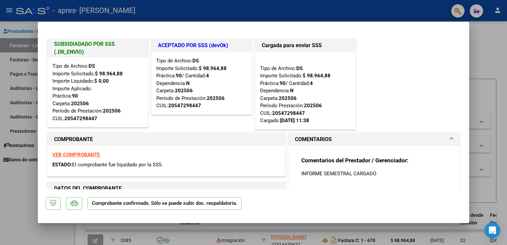
click at [498, 46] on div at bounding box center [253, 122] width 507 height 245
type input "$ 0,00"
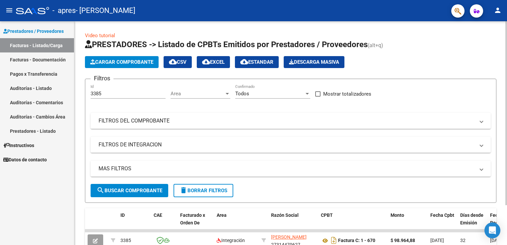
click at [135, 63] on span "Cargar Comprobante" at bounding box center [121, 62] width 63 height 6
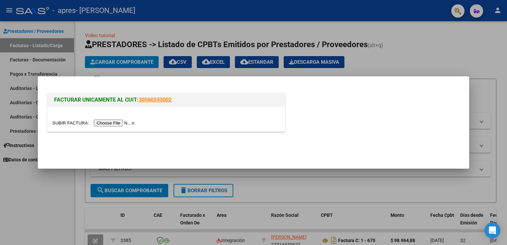
click at [117, 125] on input "file" at bounding box center [94, 123] width 84 height 7
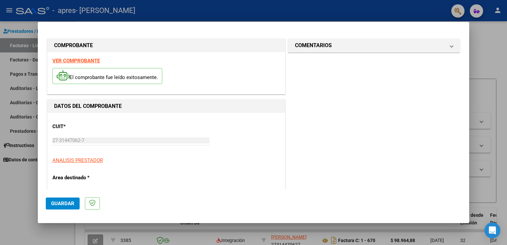
click at [66, 203] on span "Guardar" at bounding box center [62, 204] width 23 height 6
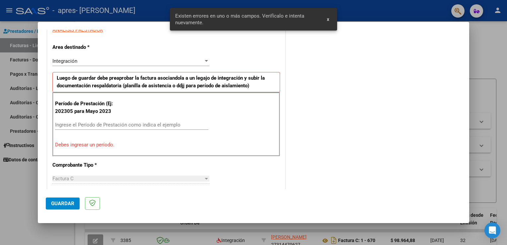
scroll to position [138, 0]
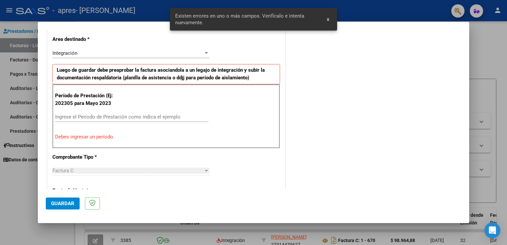
click at [85, 114] on input "Ingrese el Período de Prestación como indica el ejemplo" at bounding box center [131, 117] width 153 height 6
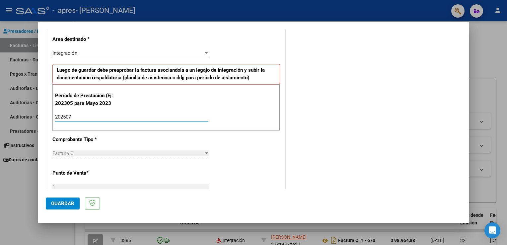
type input "202507"
click at [55, 202] on span "Guardar" at bounding box center [62, 204] width 23 height 6
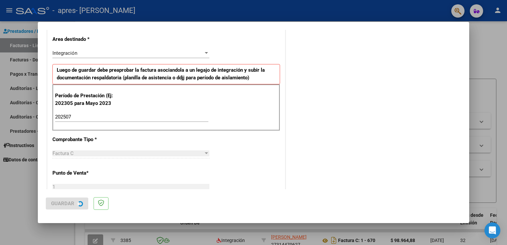
scroll to position [0, 0]
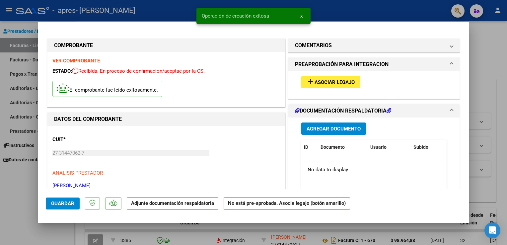
click at [320, 81] on span "Asociar Legajo" at bounding box center [335, 82] width 40 height 6
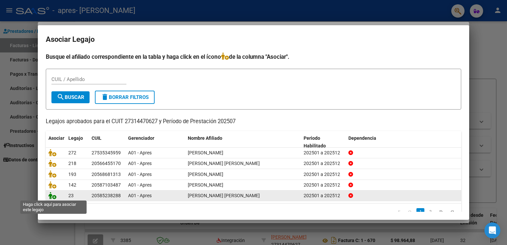
click at [53, 197] on icon at bounding box center [52, 195] width 8 height 7
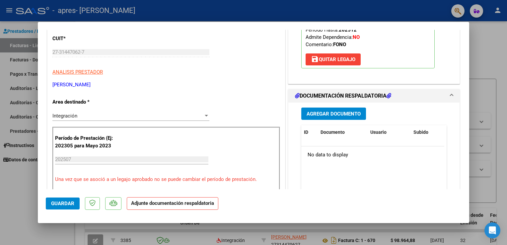
scroll to position [100, 0]
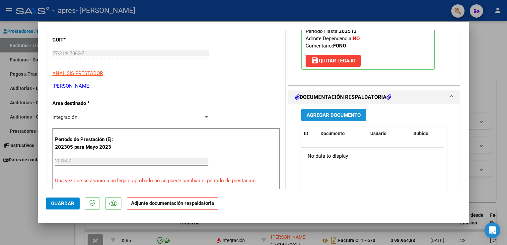
click at [312, 118] on span "Agregar Documento" at bounding box center [334, 115] width 54 height 6
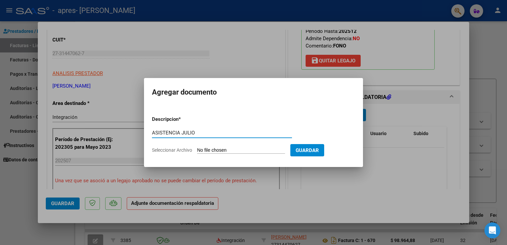
type input "ASISTENCIA JULIO"
click at [225, 146] on form "Descripcion * ASISTENCIA [PERSON_NAME] aquí una descripcion Seleccionar Archivo…" at bounding box center [253, 135] width 203 height 48
click at [233, 150] on input "Seleccionar Archivo" at bounding box center [241, 150] width 88 height 6
type input "C:\fakepath\Asistencia [DATE] [PERSON_NAME].pdf"
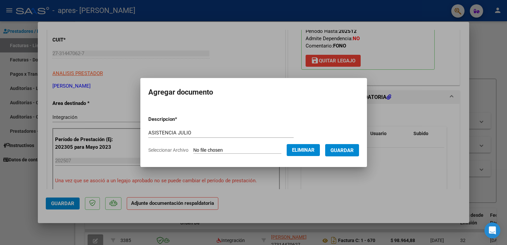
click at [348, 152] on span "Guardar" at bounding box center [342, 150] width 23 height 6
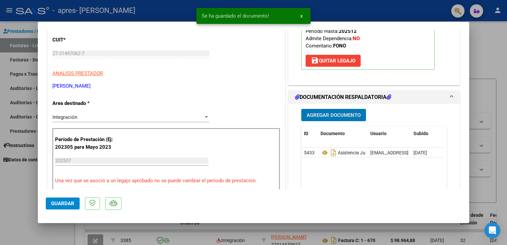
click at [68, 201] on span "Guardar" at bounding box center [62, 204] width 23 height 6
click at [489, 55] on div at bounding box center [253, 122] width 507 height 245
type input "$ 0,00"
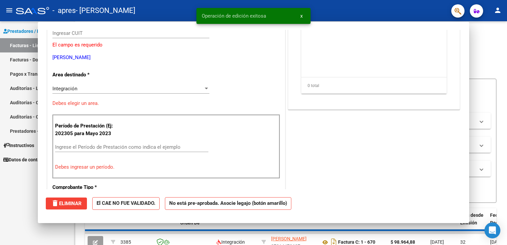
scroll to position [79, 0]
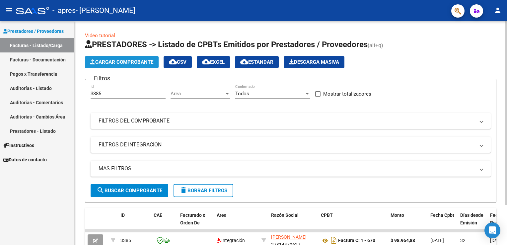
click at [114, 61] on span "Cargar Comprobante" at bounding box center [121, 62] width 63 height 6
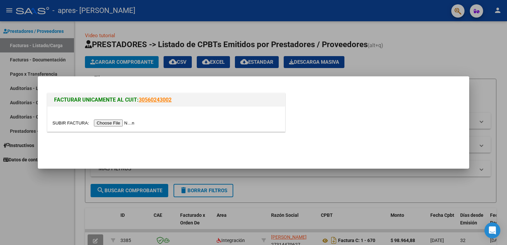
click at [114, 125] on input "file" at bounding box center [94, 123] width 84 height 7
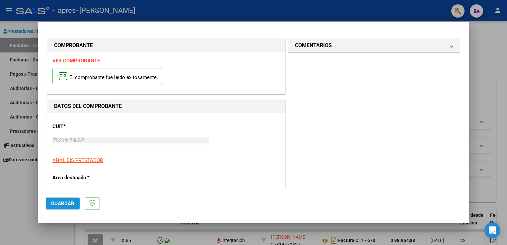
click at [55, 205] on span "Guardar" at bounding box center [62, 204] width 23 height 6
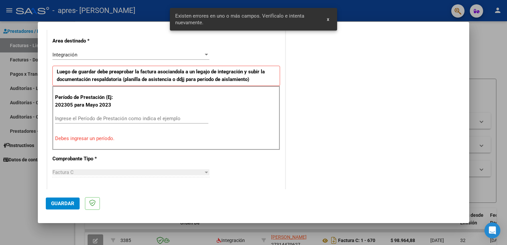
scroll to position [138, 0]
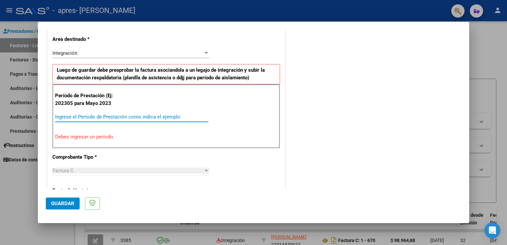
click at [72, 117] on input "Ingrese el Período de Prestación como indica el ejemplo" at bounding box center [131, 117] width 153 height 6
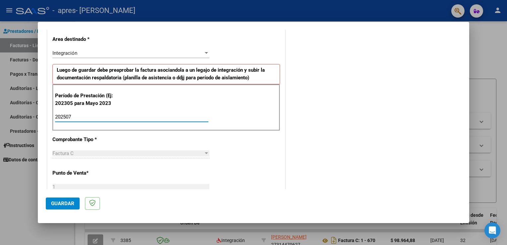
type input "202507"
click at [68, 203] on span "Guardar" at bounding box center [62, 204] width 23 height 6
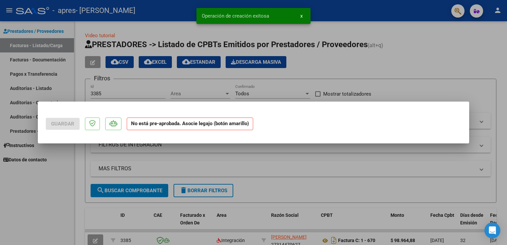
scroll to position [0, 0]
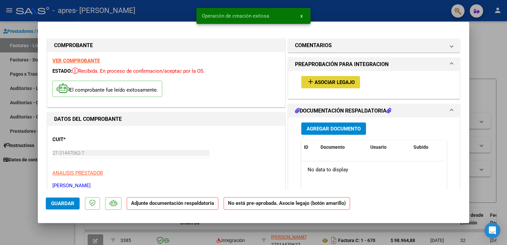
click at [343, 83] on span "Asociar Legajo" at bounding box center [335, 82] width 40 height 6
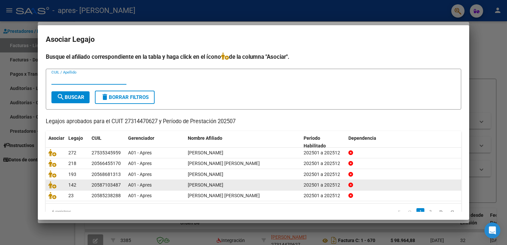
click at [427, 210] on link "2" at bounding box center [431, 211] width 8 height 7
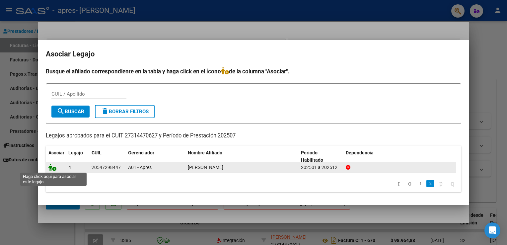
click at [50, 166] on icon at bounding box center [52, 167] width 8 height 7
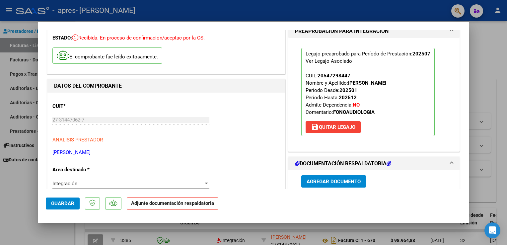
scroll to position [100, 0]
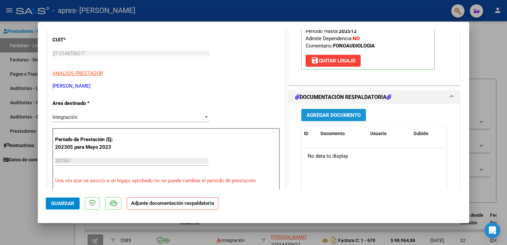
click at [351, 118] on span "Agregar Documento" at bounding box center [334, 115] width 54 height 6
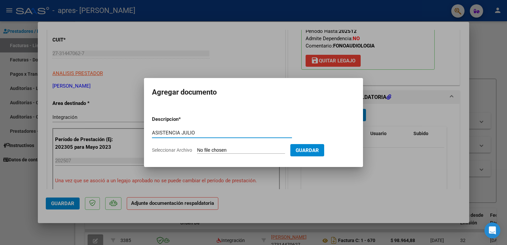
type input "ASISTENCIA JULIO"
click at [233, 152] on input "Seleccionar Archivo" at bounding box center [241, 150] width 88 height 6
type input "C:\fakepath\Asistencia [DATE] [PERSON_NAME].pdf"
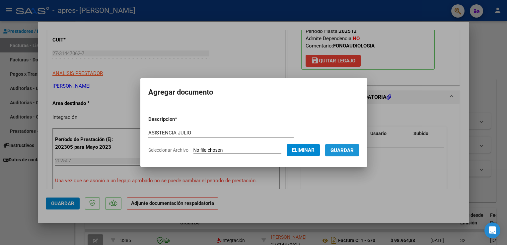
click at [347, 150] on span "Guardar" at bounding box center [342, 150] width 23 height 6
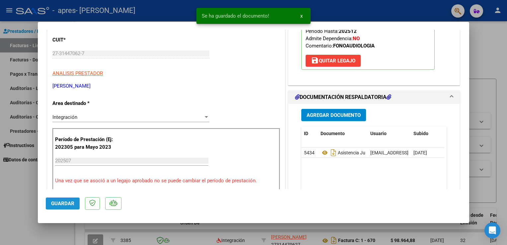
click at [61, 201] on span "Guardar" at bounding box center [62, 204] width 23 height 6
click at [485, 53] on div at bounding box center [253, 122] width 507 height 245
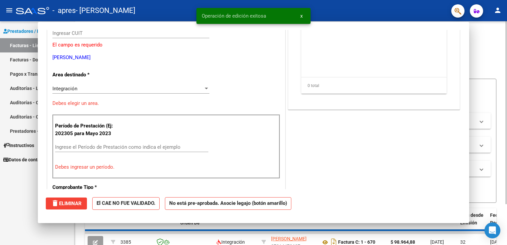
scroll to position [0, 0]
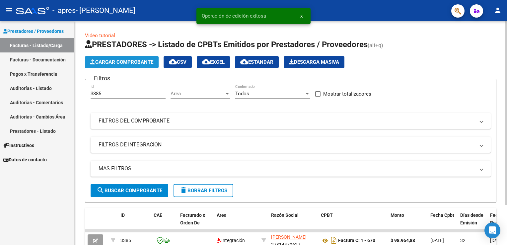
click at [124, 61] on span "Cargar Comprobante" at bounding box center [121, 62] width 63 height 6
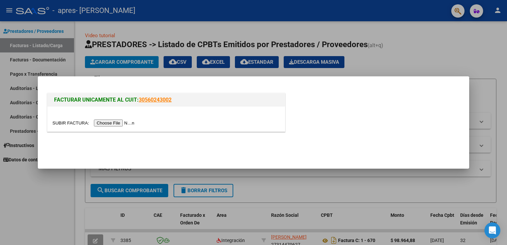
click at [112, 124] on input "file" at bounding box center [94, 123] width 84 height 7
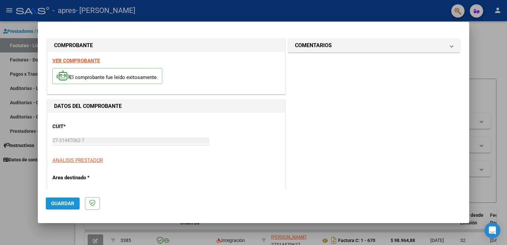
click at [65, 204] on span "Guardar" at bounding box center [62, 204] width 23 height 6
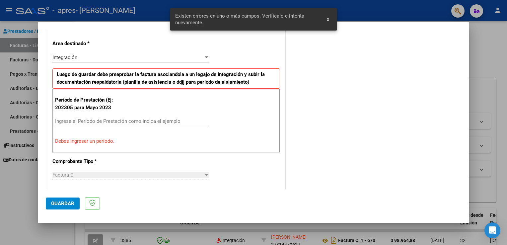
scroll to position [138, 0]
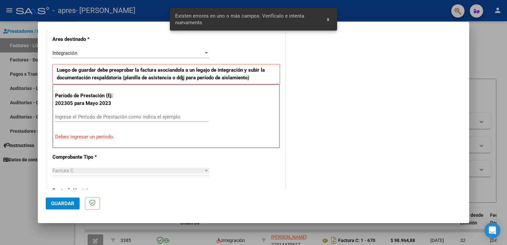
click at [72, 118] on input "Ingrese el Período de Prestación como indica el ejemplo" at bounding box center [131, 117] width 153 height 6
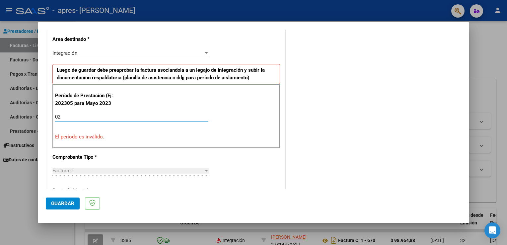
type input "0"
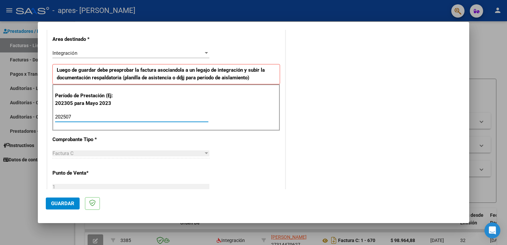
type input "202507"
click at [64, 201] on span "Guardar" at bounding box center [62, 204] width 23 height 6
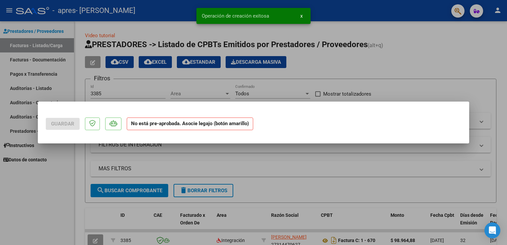
scroll to position [0, 0]
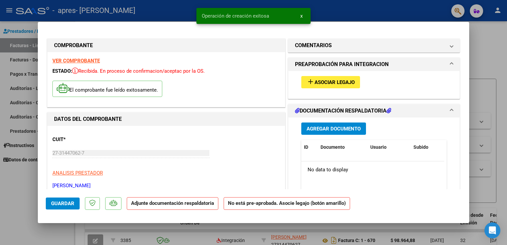
click at [335, 79] on span "add Asociar Legajo" at bounding box center [331, 82] width 48 height 6
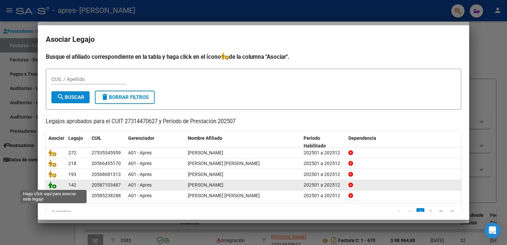
click at [50, 183] on icon at bounding box center [52, 184] width 8 height 7
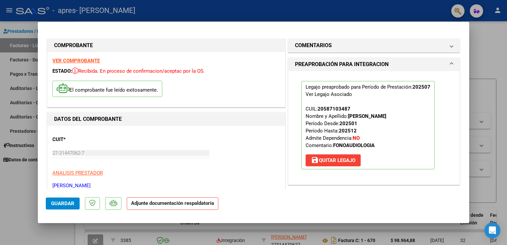
click at [59, 204] on span "Guardar" at bounding box center [62, 204] width 23 height 6
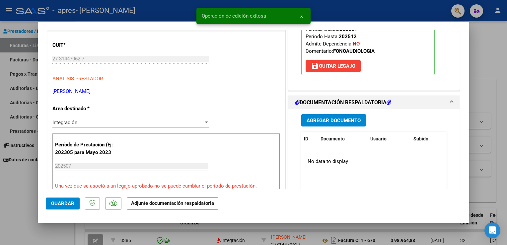
scroll to position [100, 0]
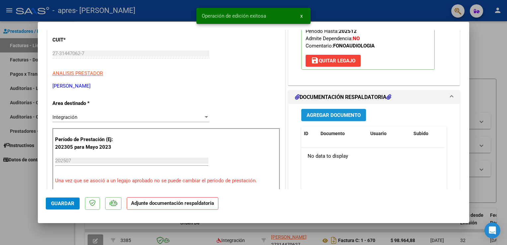
click at [320, 113] on span "Agregar Documento" at bounding box center [334, 115] width 54 height 6
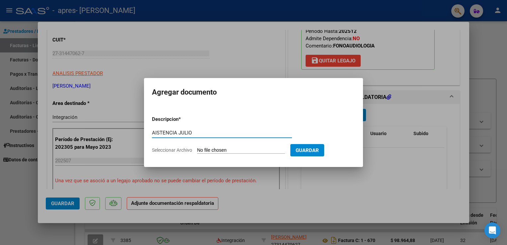
type input "AISTENCIA JULIO"
click at [239, 149] on input "Seleccionar Archivo" at bounding box center [241, 150] width 88 height 6
click at [237, 151] on input "Seleccionar Archivo" at bounding box center [241, 150] width 88 height 6
type input "C:\fakepath\Asistencia [DATE] [PERSON_NAME].pdf"
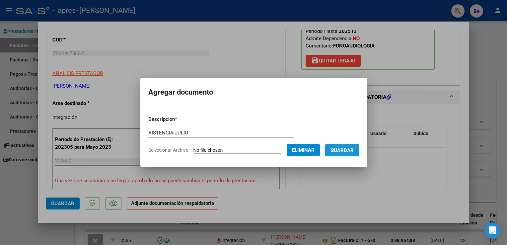
click at [354, 151] on span "Guardar" at bounding box center [342, 150] width 23 height 6
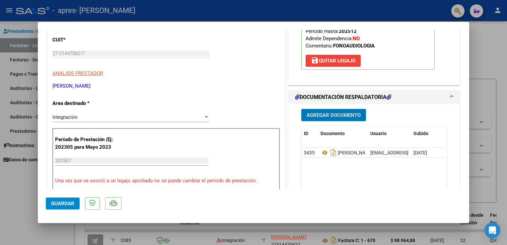
click at [64, 210] on mat-dialog-actions "Guardar" at bounding box center [254, 202] width 416 height 26
click at [61, 203] on span "Guardar" at bounding box center [62, 204] width 23 height 6
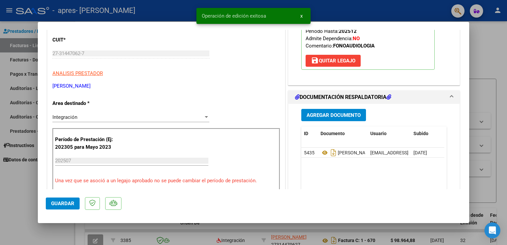
click at [497, 64] on div at bounding box center [253, 122] width 507 height 245
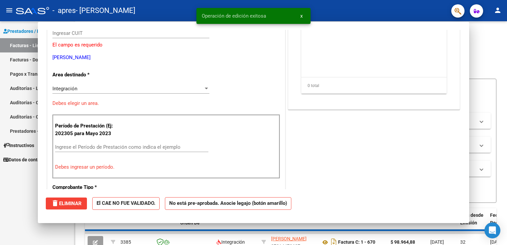
scroll to position [0, 0]
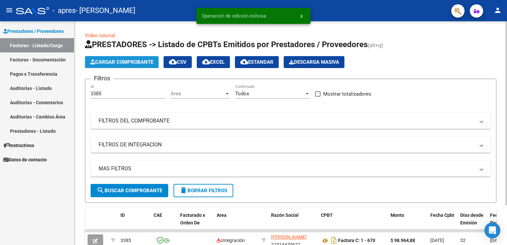
click at [111, 62] on span "Cargar Comprobante" at bounding box center [121, 62] width 63 height 6
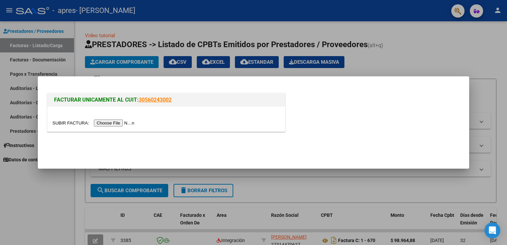
click at [115, 124] on input "file" at bounding box center [94, 123] width 84 height 7
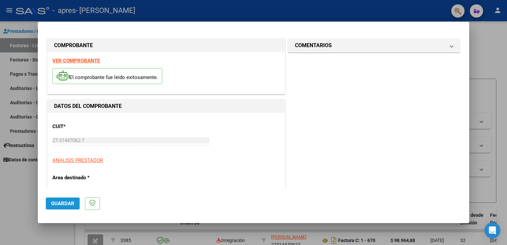
click at [61, 204] on span "Guardar" at bounding box center [62, 204] width 23 height 6
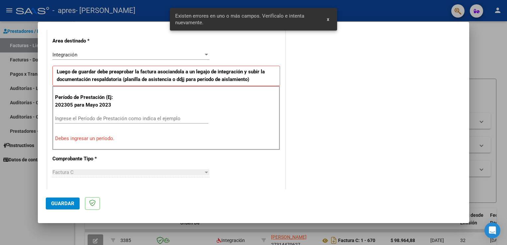
scroll to position [138, 0]
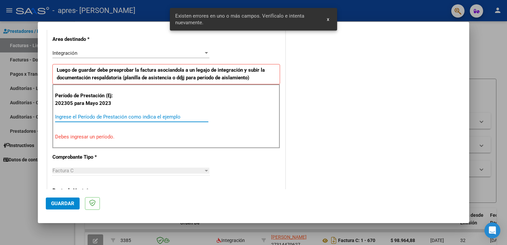
click at [68, 115] on input "Ingrese el Período de Prestación como indica el ejemplo" at bounding box center [131, 117] width 153 height 6
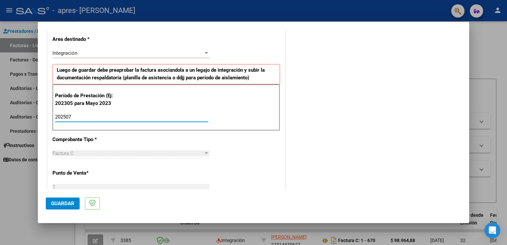
type input "202507"
click at [62, 202] on span "Guardar" at bounding box center [62, 204] width 23 height 6
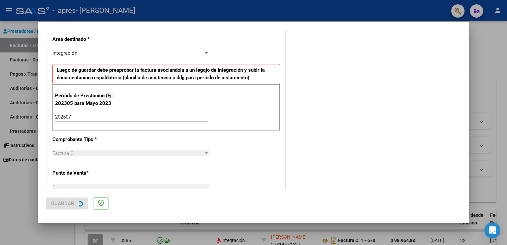
scroll to position [0, 0]
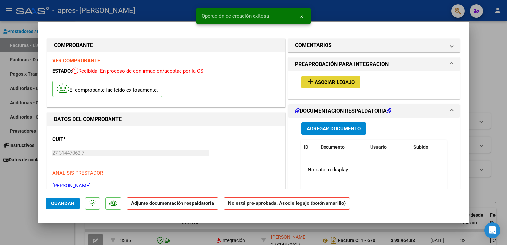
click at [311, 84] on mat-icon "add" at bounding box center [311, 82] width 8 height 8
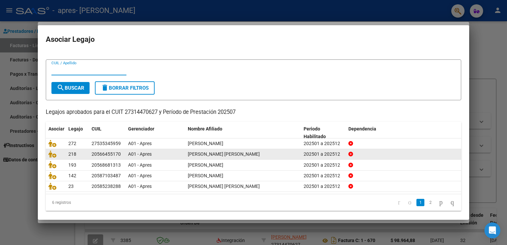
scroll to position [13, 0]
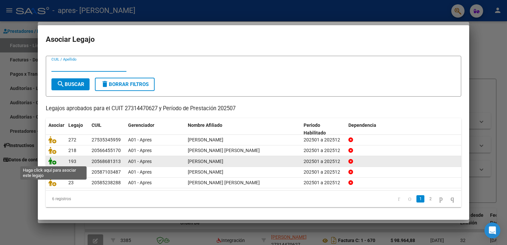
click at [52, 161] on icon at bounding box center [52, 160] width 8 height 7
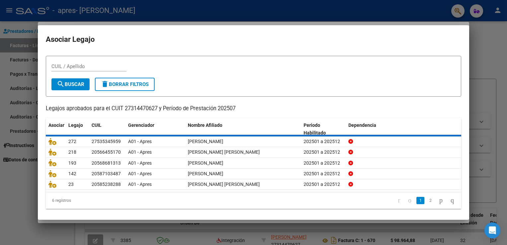
scroll to position [0, 0]
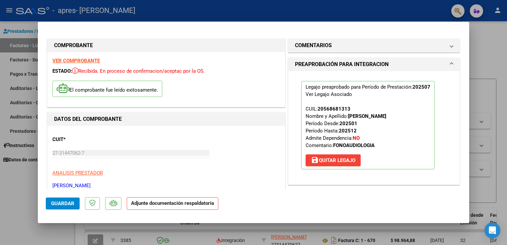
click at [64, 202] on span "Guardar" at bounding box center [62, 204] width 23 height 6
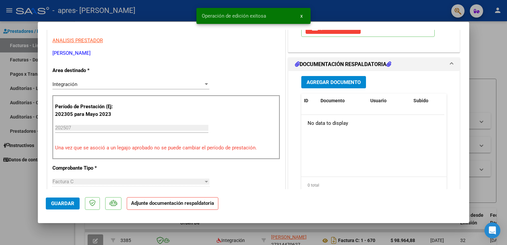
scroll to position [133, 0]
click at [327, 81] on span "Agregar Documento" at bounding box center [334, 82] width 54 height 6
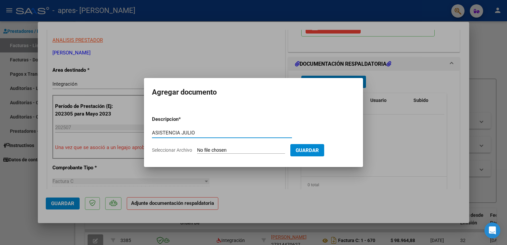
type input "ASISTENCIA JULIO"
click at [223, 151] on input "Seleccionar Archivo" at bounding box center [241, 150] width 88 height 6
type input "C:\fakepath\Asistencia [DATE] [PERSON_NAME].pdf"
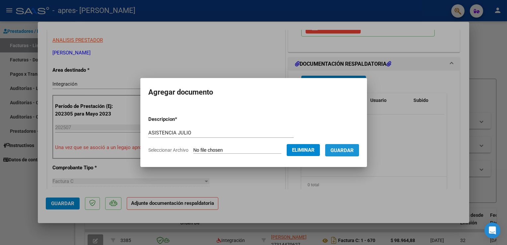
click at [354, 150] on span "Guardar" at bounding box center [342, 150] width 23 height 6
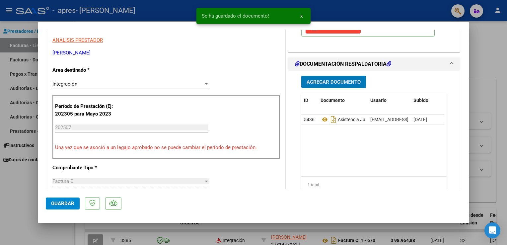
click at [62, 204] on span "Guardar" at bounding box center [62, 204] width 23 height 6
click at [485, 48] on div at bounding box center [253, 122] width 507 height 245
type input "$ 0,00"
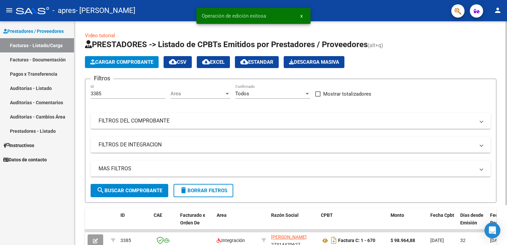
click at [118, 64] on span "Cargar Comprobante" at bounding box center [121, 62] width 63 height 6
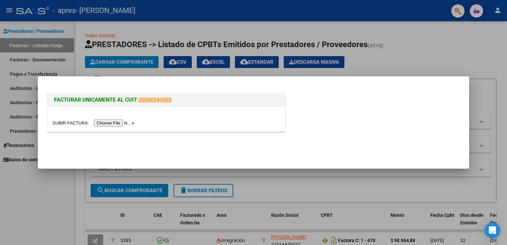
click at [113, 125] on input "file" at bounding box center [94, 123] width 84 height 7
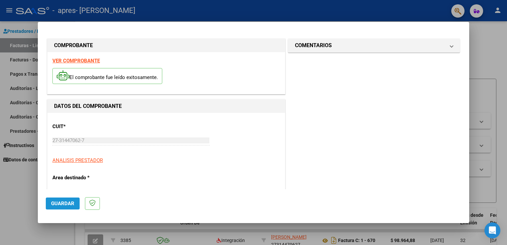
click at [65, 201] on span "Guardar" at bounding box center [62, 204] width 23 height 6
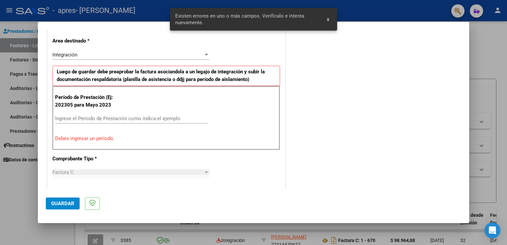
scroll to position [138, 0]
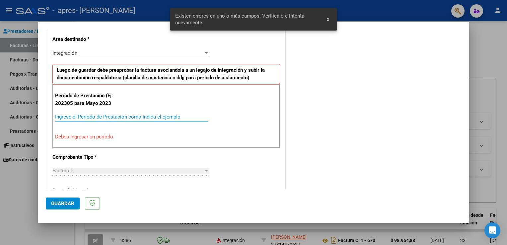
click at [85, 116] on input "Ingrese el Período de Prestación como indica el ejemplo" at bounding box center [131, 117] width 153 height 6
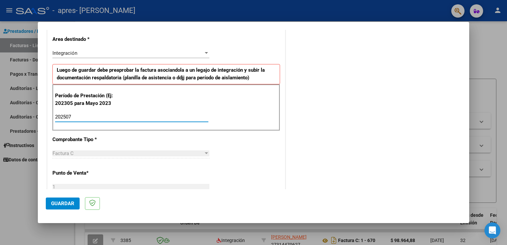
type input "202507"
click at [66, 205] on span "Guardar" at bounding box center [62, 204] width 23 height 6
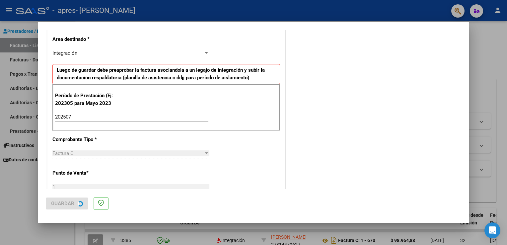
scroll to position [0, 0]
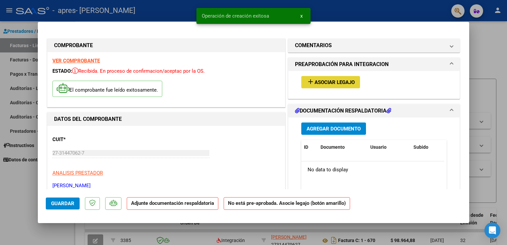
click at [335, 79] on span "add Asociar Legajo" at bounding box center [331, 82] width 48 height 6
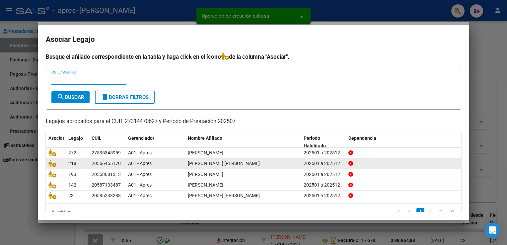
click at [48, 164] on datatable-body-cell at bounding box center [56, 163] width 20 height 10
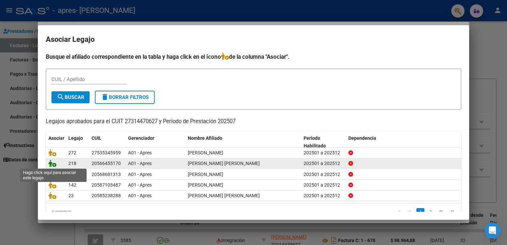
click at [52, 164] on icon at bounding box center [52, 163] width 8 height 7
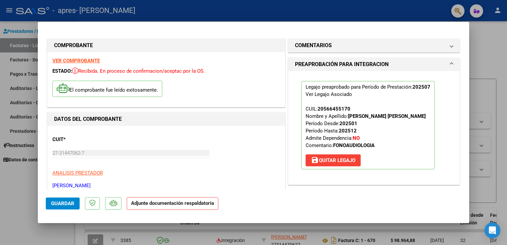
click at [53, 203] on span "Guardar" at bounding box center [62, 204] width 23 height 6
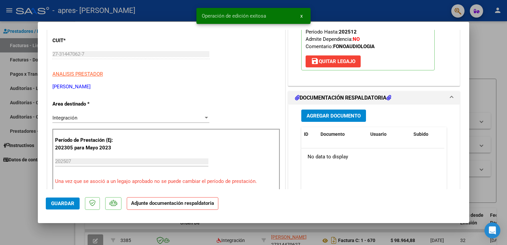
scroll to position [100, 0]
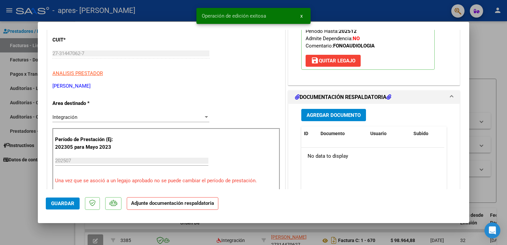
click at [318, 115] on span "Agregar Documento" at bounding box center [334, 115] width 54 height 6
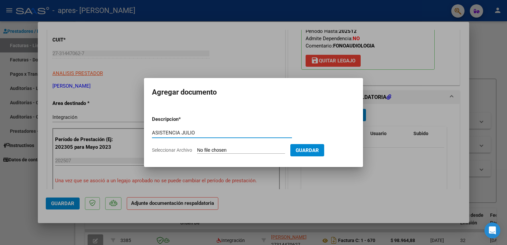
type input "ASISTENCIA JULIO"
click at [246, 150] on input "Seleccionar Archivo" at bounding box center [241, 150] width 88 height 6
type input "C:\fakepath\Asistencia [DATE] [PERSON_NAME].pdf"
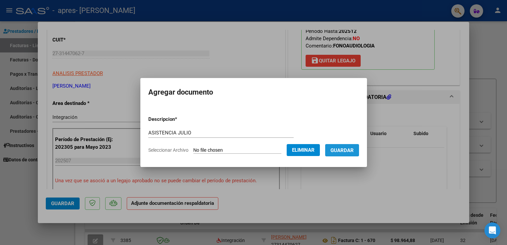
click at [348, 149] on span "Guardar" at bounding box center [342, 150] width 23 height 6
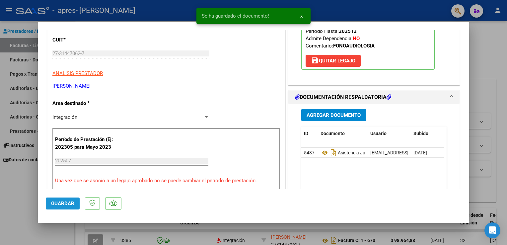
click at [58, 204] on span "Guardar" at bounding box center [62, 204] width 23 height 6
click at [486, 50] on div at bounding box center [253, 122] width 507 height 245
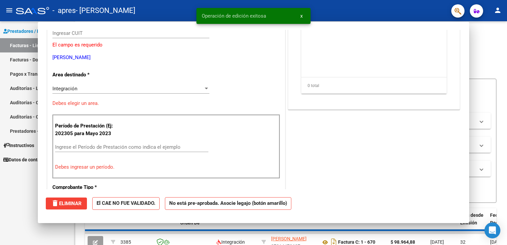
scroll to position [0, 0]
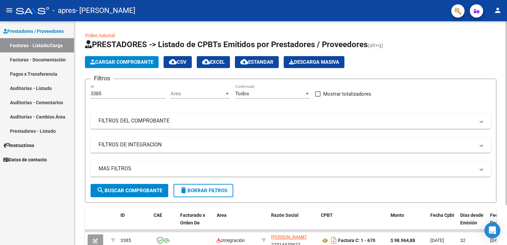
click at [130, 64] on span "Cargar Comprobante" at bounding box center [121, 62] width 63 height 6
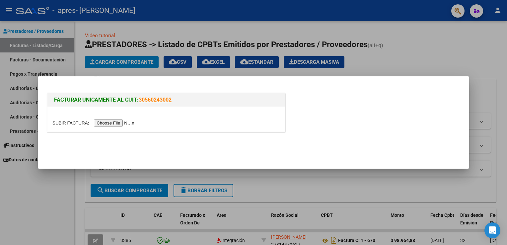
click at [113, 123] on input "file" at bounding box center [94, 123] width 84 height 7
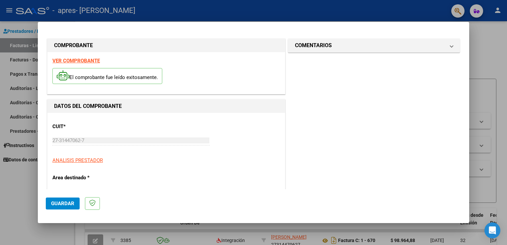
click at [61, 201] on span "Guardar" at bounding box center [62, 204] width 23 height 6
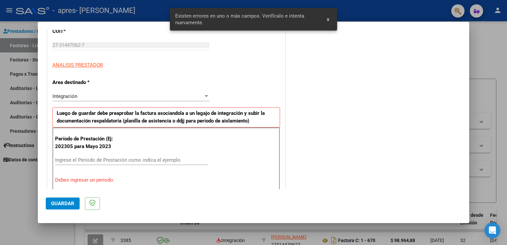
scroll to position [138, 0]
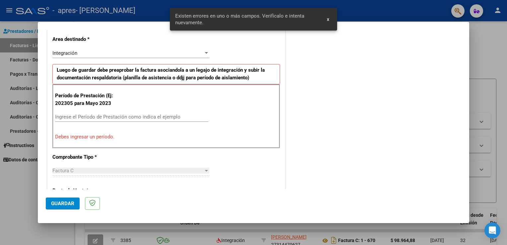
click at [74, 116] on input "Ingrese el Período de Prestación como indica el ejemplo" at bounding box center [131, 117] width 153 height 6
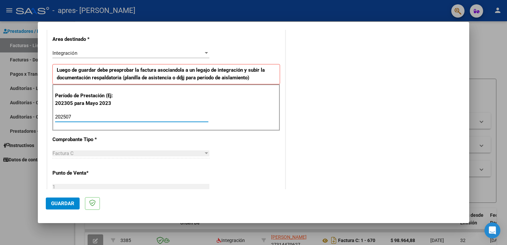
type input "202507"
click at [54, 207] on button "Guardar" at bounding box center [63, 204] width 34 height 12
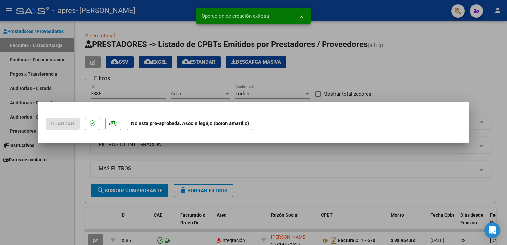
scroll to position [0, 0]
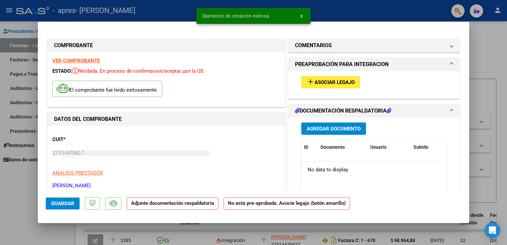
click at [325, 83] on span "Asociar Legajo" at bounding box center [335, 82] width 40 height 6
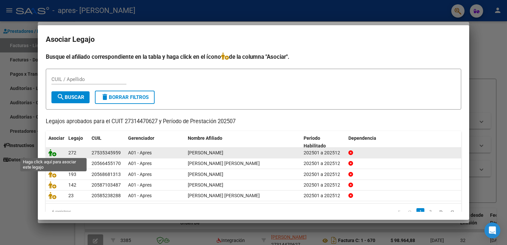
click at [54, 152] on icon at bounding box center [52, 152] width 8 height 7
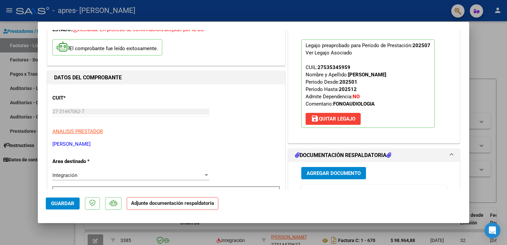
scroll to position [100, 0]
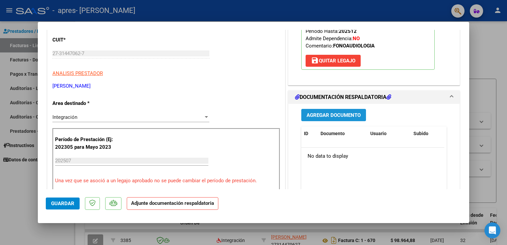
click at [334, 118] on span "Agregar Documento" at bounding box center [334, 115] width 54 height 6
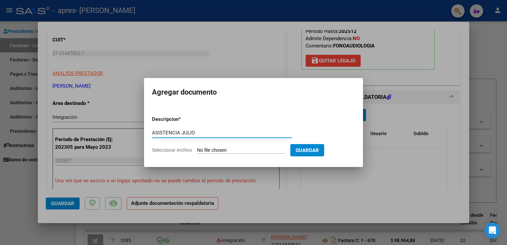
type input "ASISTENCIA JULIO"
click at [224, 151] on input "Seleccionar Archivo" at bounding box center [241, 150] width 88 height 6
type input "C:\fakepath\asistencia [DATE] [PERSON_NAME].pdf"
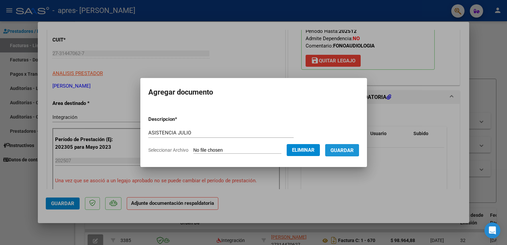
click at [345, 148] on span "Guardar" at bounding box center [342, 150] width 23 height 6
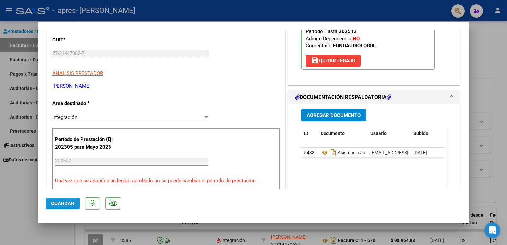
click at [62, 201] on span "Guardar" at bounding box center [62, 204] width 23 height 6
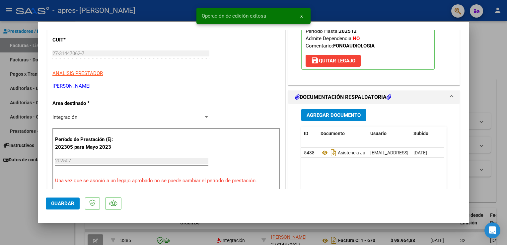
click at [494, 54] on div at bounding box center [253, 122] width 507 height 245
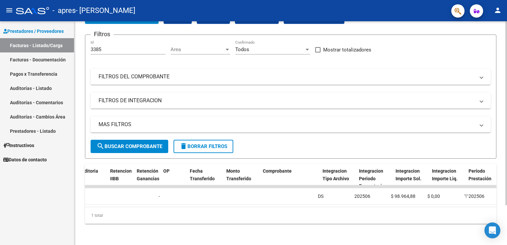
scroll to position [0, 475]
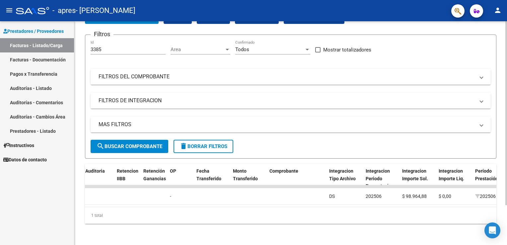
click at [313, 216] on div "1 total" at bounding box center [291, 215] width 412 height 17
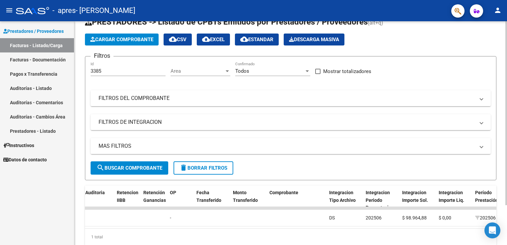
scroll to position [0, 0]
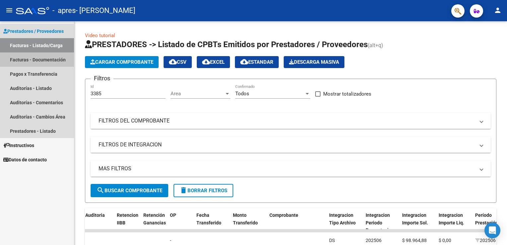
click at [46, 57] on link "Facturas - Documentación" at bounding box center [37, 59] width 74 height 14
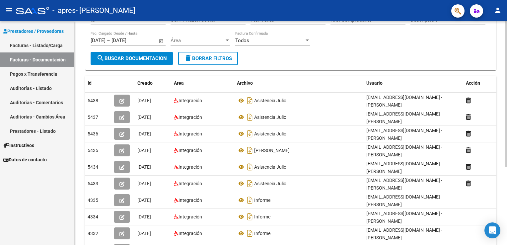
scroll to position [33, 0]
